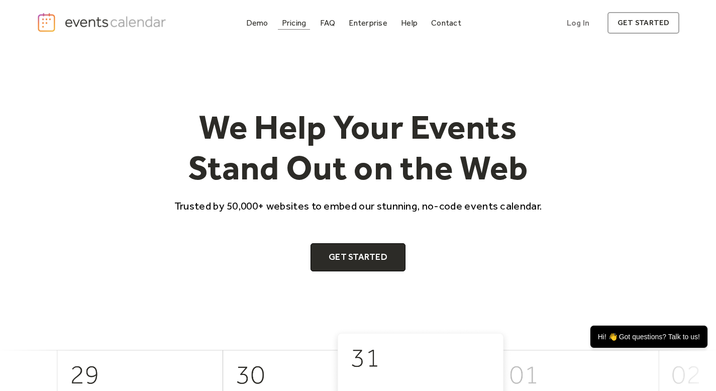
click at [297, 25] on div "Pricing" at bounding box center [294, 23] width 25 height 6
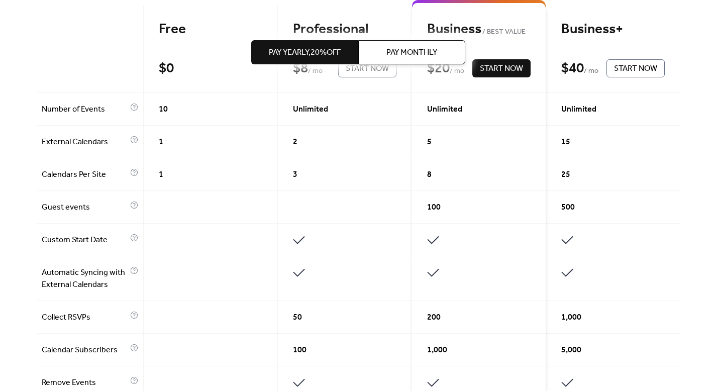
scroll to position [158, 0]
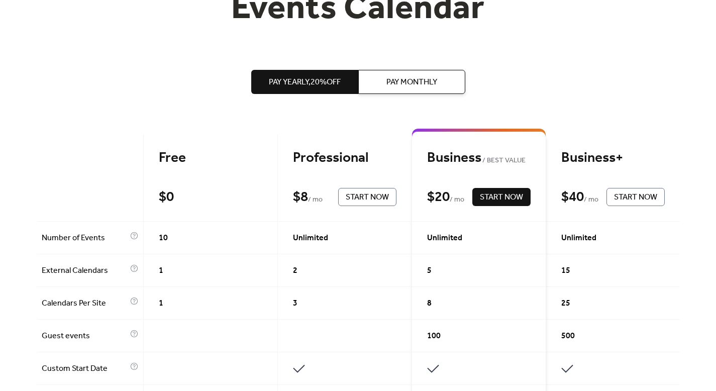
click at [426, 84] on span "Pay Monthly" at bounding box center [412, 82] width 51 height 12
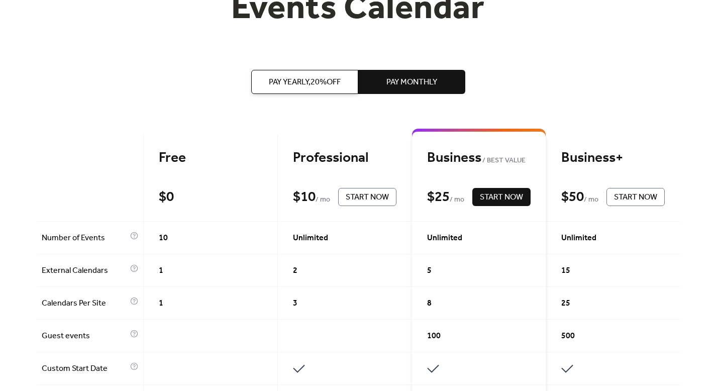
click at [332, 83] on span "Pay Yearly, 20% off" at bounding box center [305, 82] width 72 height 12
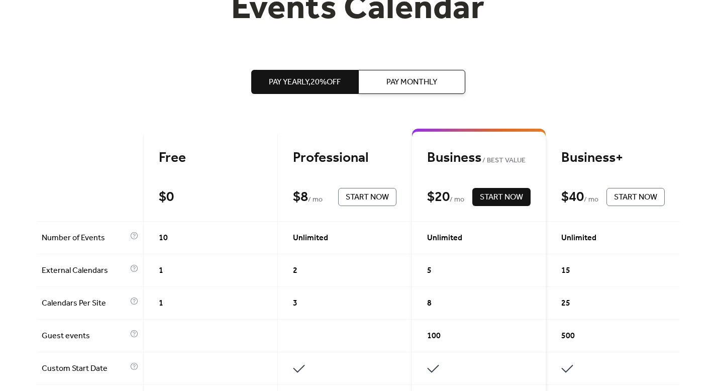
click at [393, 78] on span "Pay Monthly" at bounding box center [412, 82] width 51 height 12
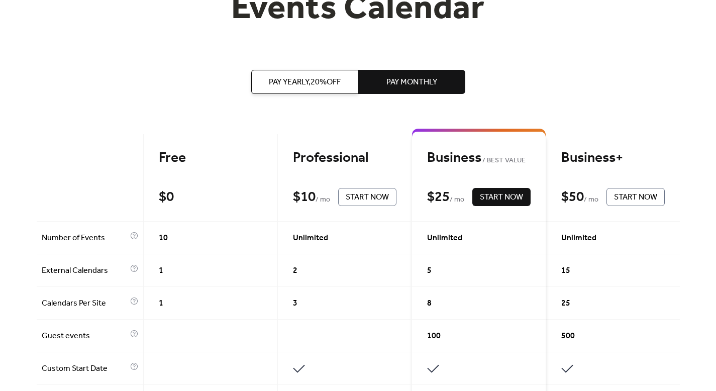
click at [287, 82] on span "Pay Yearly, 20% off" at bounding box center [305, 82] width 72 height 12
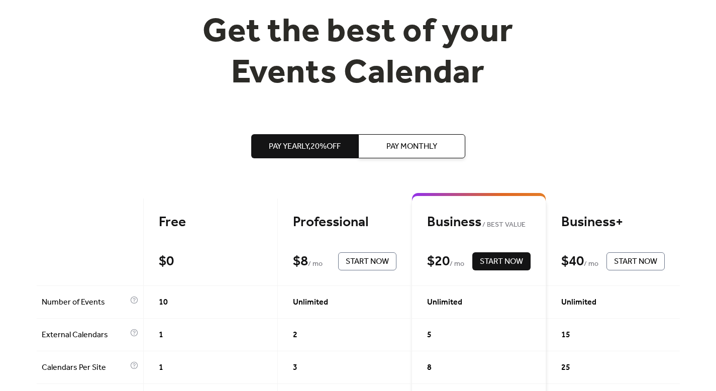
scroll to position [14, 0]
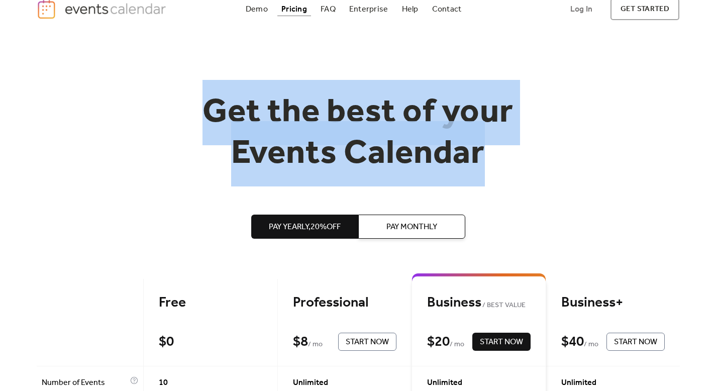
drag, startPoint x: 204, startPoint y: 109, endPoint x: 525, endPoint y: 149, distance: 323.8
click at [525, 149] on h1 "Get the best of your Events Calendar" at bounding box center [358, 134] width 386 height 82
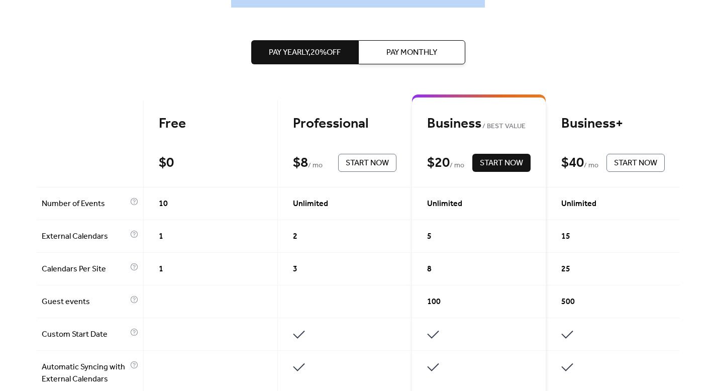
scroll to position [0, 0]
